Goal: Task Accomplishment & Management: Use online tool/utility

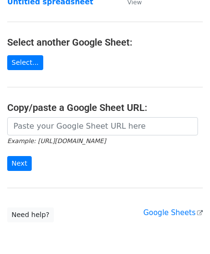
scroll to position [96, 0]
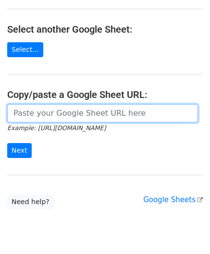
click at [41, 110] on input "url" at bounding box center [102, 113] width 191 height 18
paste input "[URL][DOMAIN_NAME]"
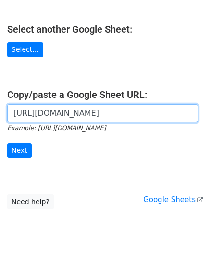
scroll to position [0, 216]
type input "[URL][DOMAIN_NAME]"
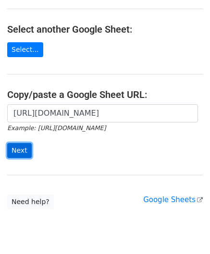
click at [16, 145] on input "Next" at bounding box center [19, 150] width 24 height 15
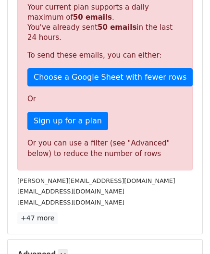
scroll to position [324, 0]
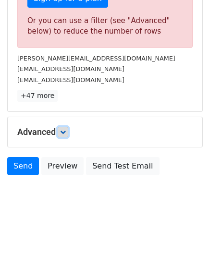
click at [66, 129] on icon at bounding box center [63, 132] width 6 height 6
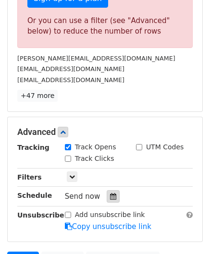
click at [110, 194] on icon at bounding box center [113, 196] width 6 height 7
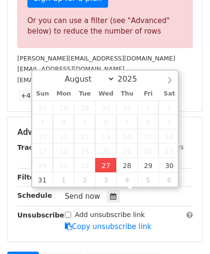
type input "2025-08-27 12:00"
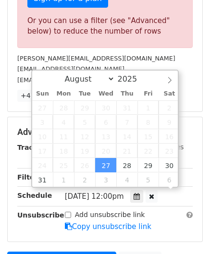
scroll to position [0, 0]
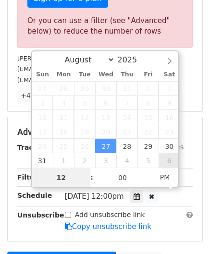
paste input "6"
type input "6"
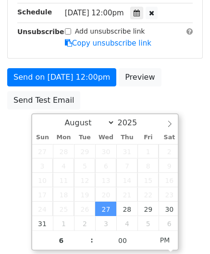
type input "2025-08-27 18:00"
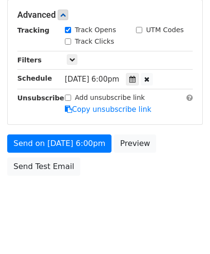
scroll to position [440, 0]
